Goal: Task Accomplishment & Management: Manage account settings

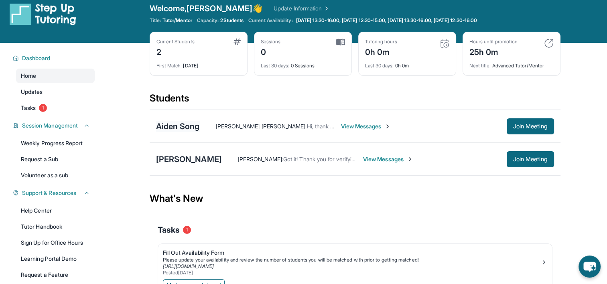
scroll to position [5, 0]
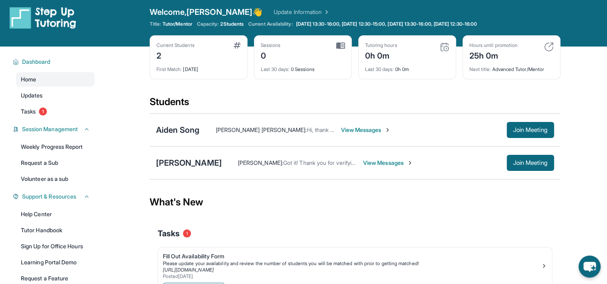
click at [196, 52] on div "Current Students 2" at bounding box center [198, 51] width 84 height 19
click at [41, 100] on link "Updates" at bounding box center [55, 95] width 79 height 14
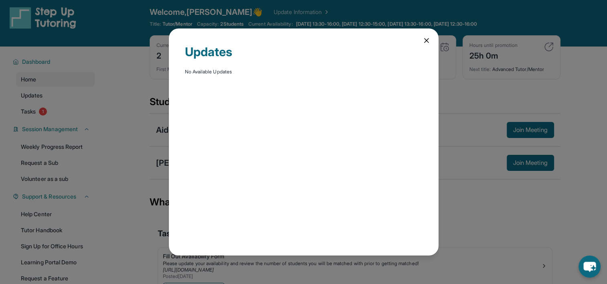
click at [430, 41] on div "Updates No Available Updates" at bounding box center [303, 141] width 269 height 227
click at [427, 41] on icon at bounding box center [426, 40] width 8 height 8
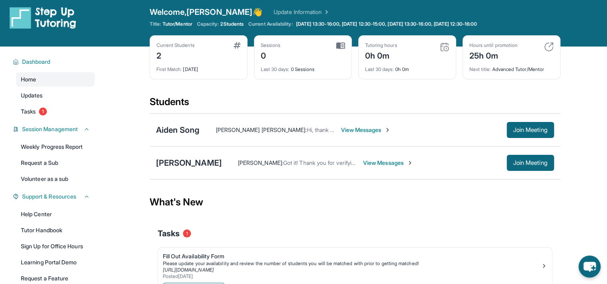
click at [352, 131] on span "View Messages" at bounding box center [366, 130] width 50 height 8
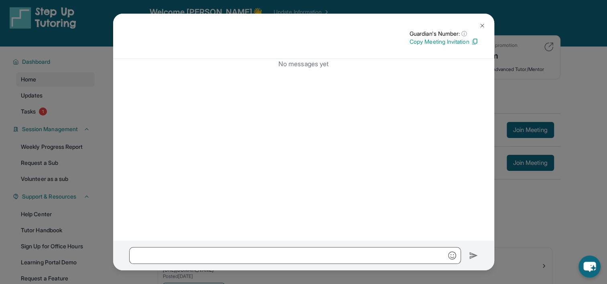
click at [480, 26] on img at bounding box center [482, 25] width 6 height 6
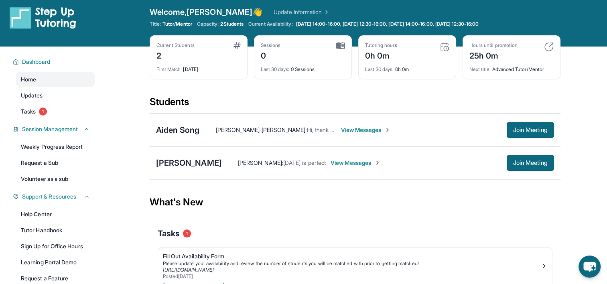
click at [175, 136] on div "Aiden Song Beiting Ouyang : Hi, thank you for reaching out! We don’t have a spe…" at bounding box center [355, 129] width 411 height 33
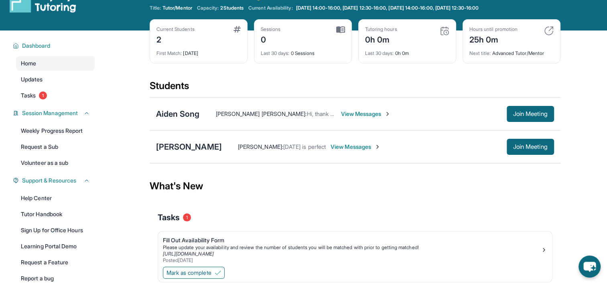
scroll to position [0, 0]
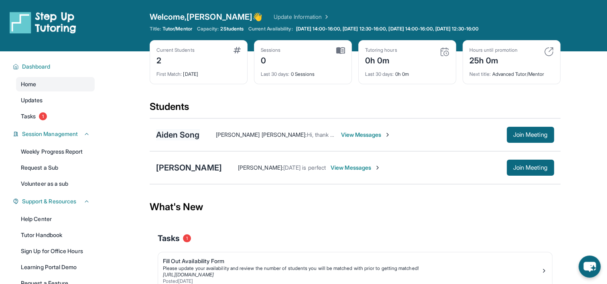
click at [174, 137] on div "Aiden Song" at bounding box center [178, 134] width 44 height 11
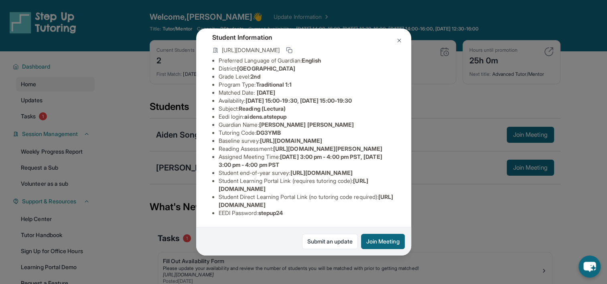
scroll to position [122, 0]
drag, startPoint x: 220, startPoint y: 80, endPoint x: 328, endPoint y: 87, distance: 108.9
click at [328, 137] on li "Baseline survey : https://airtable.com/apprlfn8WjpjBUn2G/shrK0QR6AaNyG5psY?pref…" at bounding box center [307, 141] width 176 height 8
copy span "https://airtable.com/apprlfn8WjpjBUn2G/shrK0QR6AaNyG5psY?prefill_Type%20of%20Fo…"
click at [401, 43] on button at bounding box center [399, 40] width 16 height 16
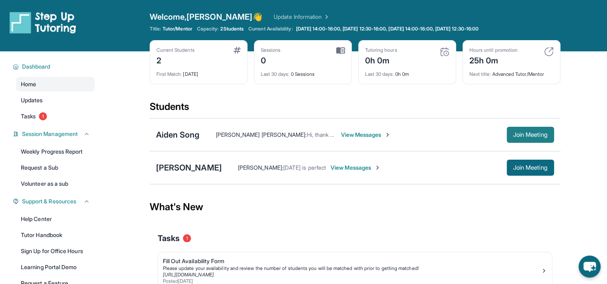
click at [523, 133] on span "Join Meeting" at bounding box center [530, 134] width 34 height 5
click at [523, 138] on button "Join Meeting" at bounding box center [529, 135] width 47 height 16
click at [534, 129] on button "Join Meeting" at bounding box center [529, 135] width 47 height 16
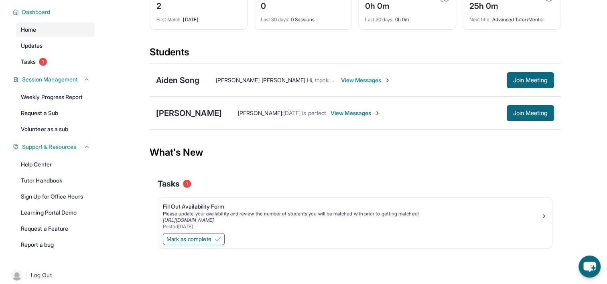
scroll to position [0, 0]
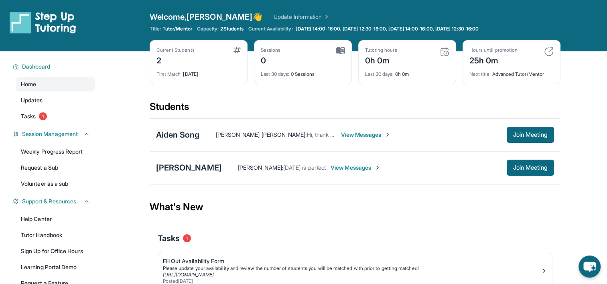
click at [179, 134] on div "Aiden Song" at bounding box center [178, 134] width 44 height 11
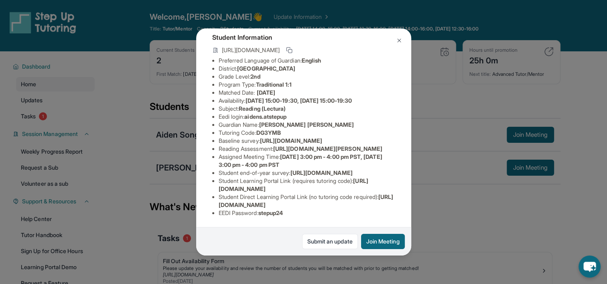
scroll to position [125, 294]
drag, startPoint x: 218, startPoint y: 75, endPoint x: 364, endPoint y: 93, distance: 147.1
click at [364, 93] on div "Aiden Song Guardian: Beiting Ouyang Student Information https://student-portal.…" at bounding box center [303, 141] width 215 height 227
copy span "https://airtable.com/apprlfn8WjpjBUn2G/shrK0QR6AaNyG5psY?prefill_Type%20of%20Fo…"
click at [449, 198] on div "Aiden Song Guardian: Beiting Ouyang Student Information https://student-portal.…" at bounding box center [303, 142] width 607 height 284
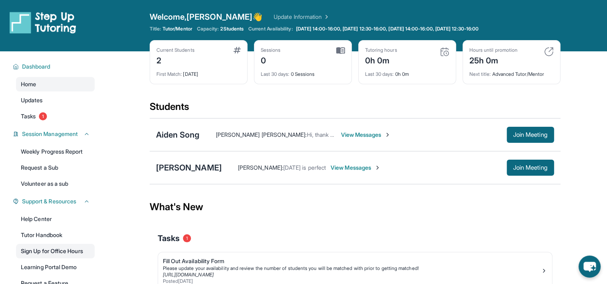
scroll to position [61, 0]
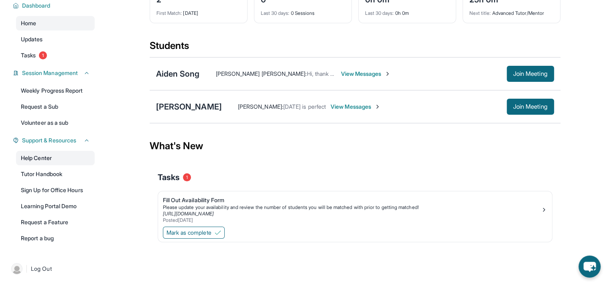
click at [61, 154] on link "Help Center" at bounding box center [55, 158] width 79 height 14
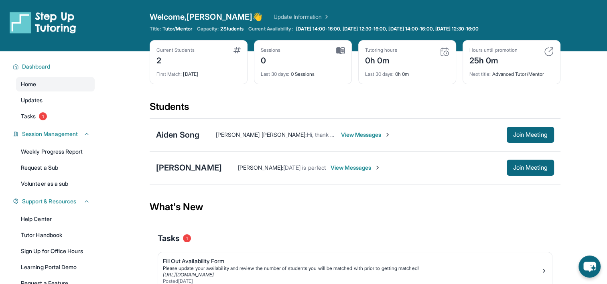
click at [259, 11] on div "Open sidebar Welcome, Duyen 👋 Update Information Title: Tutor/Mentor Capacity: …" at bounding box center [303, 25] width 607 height 51
click at [259, 12] on div "Welcome, Duyen 👋 Update Information" at bounding box center [355, 16] width 411 height 11
click at [273, 16] on link "Update Information" at bounding box center [301, 17] width 56 height 8
click at [348, 30] on span "Monday 14:00-16:00, Tuesday 12:30-16:00, Wednesday 14:00-16:00, Thursday 12:30-…" at bounding box center [387, 29] width 182 height 6
click at [282, 17] on link "Update Information" at bounding box center [301, 17] width 56 height 8
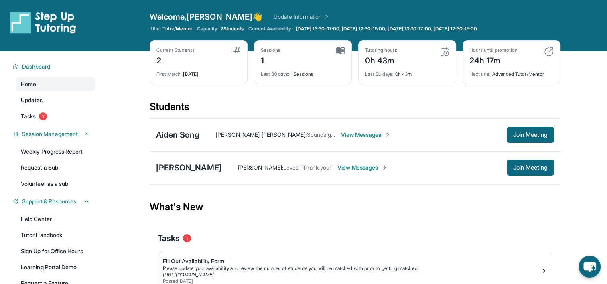
click at [284, 14] on link "Update Information" at bounding box center [301, 17] width 56 height 8
